Goal: Find contact information: Find contact information

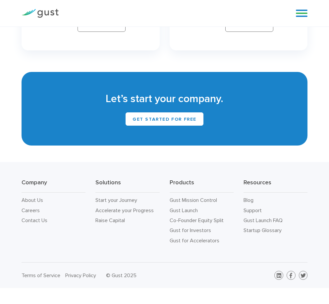
scroll to position [2814, 0]
click at [41, 219] on link "Contact Us" at bounding box center [35, 220] width 26 height 6
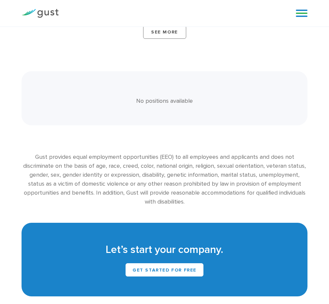
scroll to position [1412, 0]
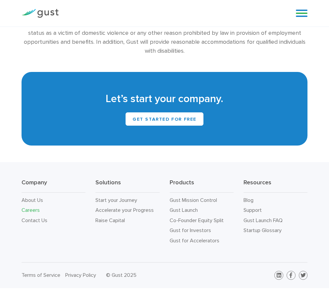
click at [112, 132] on div "Let’s start your company. Get Started for Free" at bounding box center [165, 109] width 286 height 74
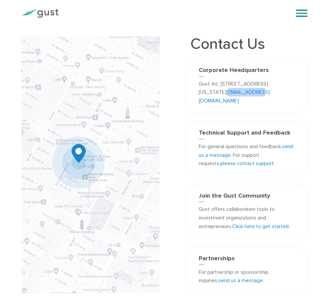
drag, startPoint x: 252, startPoint y: 102, endPoint x: 211, endPoint y: 99, distance: 40.6
click at [211, 99] on p "Gust, Inc. 188 Grand Street Second Floor New York, NY 10013 USA info@gust.com" at bounding box center [247, 93] width 96 height 26
copy link "nfo@gust.com"
click at [103, 54] on img at bounding box center [91, 164] width 138 height 257
